Goal: Information Seeking & Learning: Find specific fact

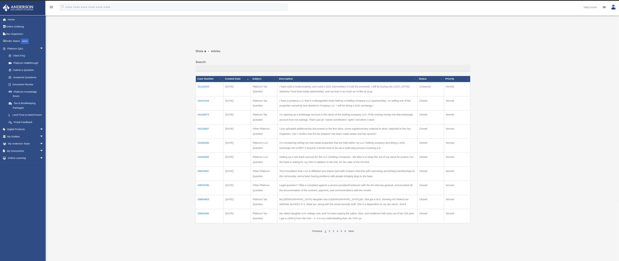
scroll to position [3, 0]
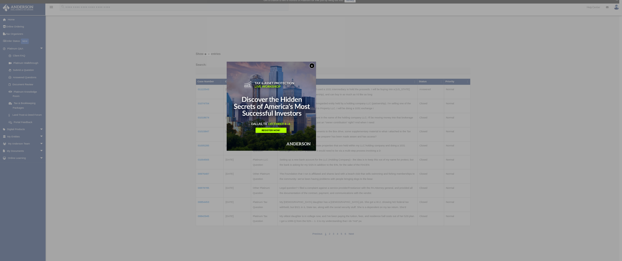
click at [312, 64] on button "x" at bounding box center [311, 65] width 5 height 5
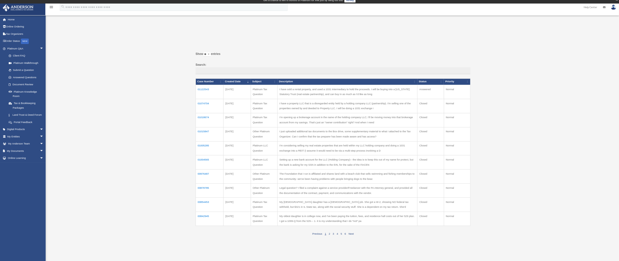
click at [204, 87] on td "01122543" at bounding box center [210, 92] width 28 height 14
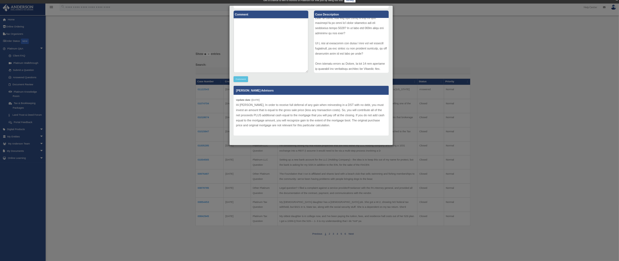
scroll to position [61, 0]
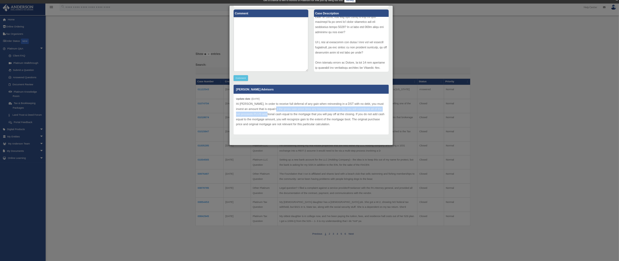
drag, startPoint x: 273, startPoint y: 109, endPoint x: 272, endPoint y: 112, distance: 3.0
click at [272, 112] on p "Hi [PERSON_NAME], In order to receive full deferral of any gain when reinvestin…" at bounding box center [311, 114] width 150 height 26
drag, startPoint x: 292, startPoint y: 109, endPoint x: 291, endPoint y: 113, distance: 4.2
click at [291, 113] on p "Hi [PERSON_NAME], In order to receive full deferral of any gain when reinvestin…" at bounding box center [311, 114] width 150 height 26
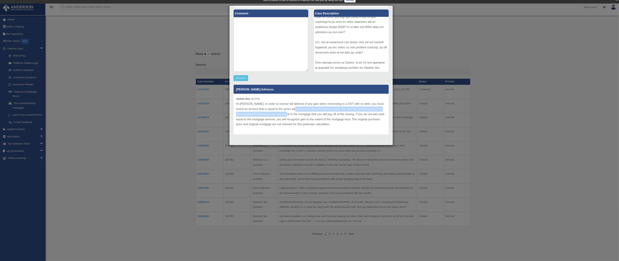
click at [291, 113] on p "Hi [PERSON_NAME], In order to receive full deferral of any gain when reinvestin…" at bounding box center [311, 114] width 150 height 26
drag, startPoint x: 263, startPoint y: 108, endPoint x: 262, endPoint y: 116, distance: 8.5
click at [262, 116] on p "Hi [PERSON_NAME], In order to receive full deferral of any gain when reinvestin…" at bounding box center [311, 114] width 150 height 26
drag, startPoint x: 271, startPoint y: 108, endPoint x: 270, endPoint y: 113, distance: 5.2
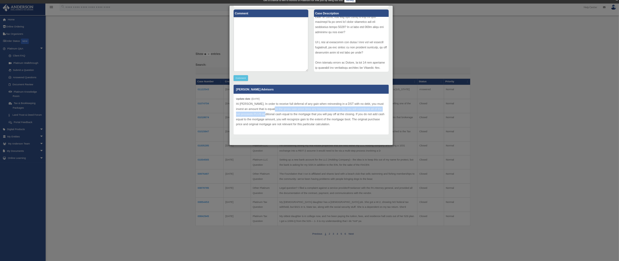
click at [270, 113] on p "Hi [PERSON_NAME], In order to receive full deferral of any gain when reinvestin…" at bounding box center [311, 114] width 150 height 26
drag, startPoint x: 256, startPoint y: 112, endPoint x: 310, endPoint y: 112, distance: 54.0
click at [310, 112] on p "Hi [PERSON_NAME], In order to receive full deferral of any gain when reinvestin…" at bounding box center [311, 114] width 150 height 26
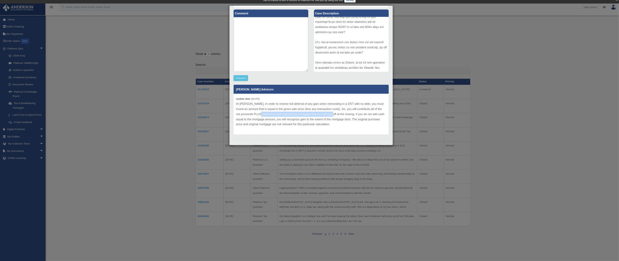
drag, startPoint x: 265, startPoint y: 113, endPoint x: 336, endPoint y: 113, distance: 71.1
click at [336, 113] on p "Hi [PERSON_NAME], In order to receive full deferral of any gain when reinvestin…" at bounding box center [311, 114] width 150 height 26
drag, startPoint x: 285, startPoint y: 113, endPoint x: 286, endPoint y: 125, distance: 12.8
click at [286, 125] on p "Hi [PERSON_NAME], In order to receive full deferral of any gain when reinvestin…" at bounding box center [311, 114] width 150 height 26
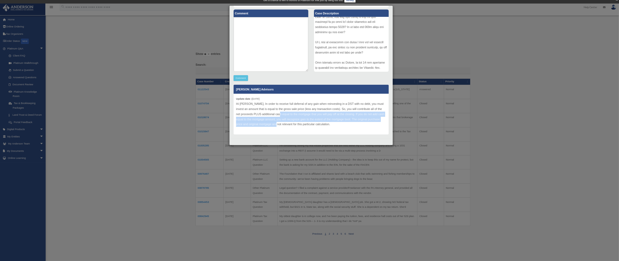
click at [286, 125] on p "Hi [PERSON_NAME], In order to receive full deferral of any gain when reinvestin…" at bounding box center [311, 114] width 150 height 26
drag, startPoint x: 300, startPoint y: 114, endPoint x: 302, endPoint y: 123, distance: 9.7
click at [302, 123] on p "Hi [PERSON_NAME], In order to receive full deferral of any gain when reinvestin…" at bounding box center [311, 114] width 150 height 26
drag, startPoint x: 314, startPoint y: 115, endPoint x: 353, endPoint y: 127, distance: 40.2
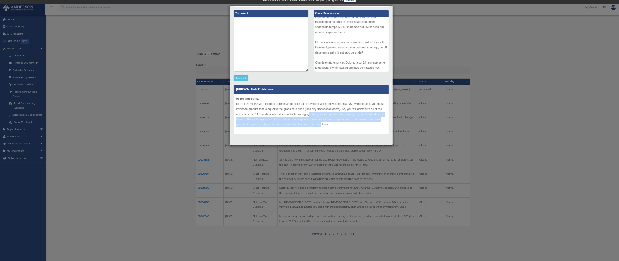
click at [353, 127] on div "Update date : [DATE] Hi [PERSON_NAME], In order to receive full deferral of any…" at bounding box center [310, 114] width 155 height 41
drag, startPoint x: 296, startPoint y: 114, endPoint x: 309, endPoint y: 126, distance: 18.3
click at [309, 126] on p "Hi [PERSON_NAME], In order to receive full deferral of any gain when reinvestin…" at bounding box center [311, 114] width 150 height 26
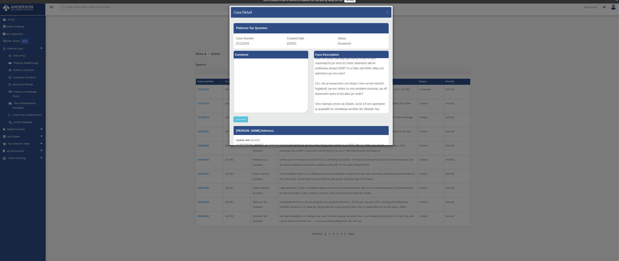
scroll to position [154, 0]
click at [386, 13] on span "×" at bounding box center [387, 12] width 2 height 4
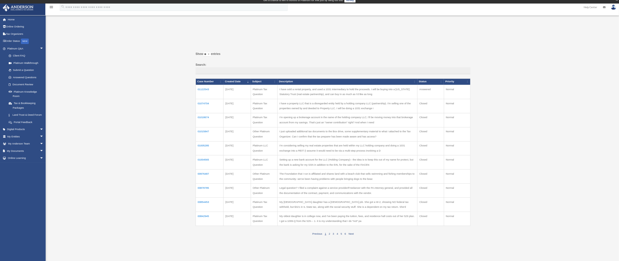
click at [163, 145] on div "Past Questions & Answers [EMAIL_ADDRESS][DOMAIN_NAME] Sign Out [EMAIL_ADDRESS][…" at bounding box center [309, 136] width 619 height 217
